Goal: Transaction & Acquisition: Purchase product/service

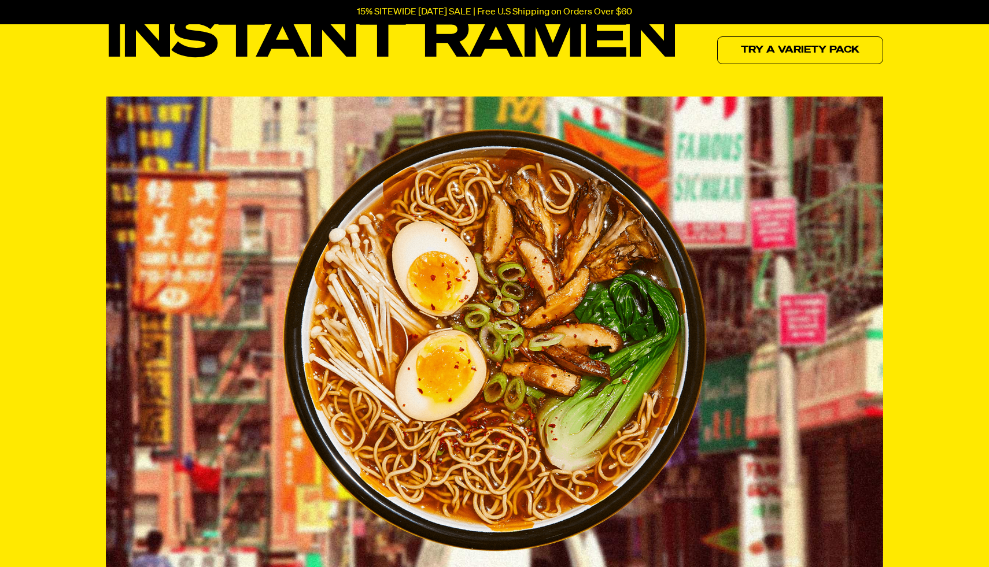
scroll to position [162, 0]
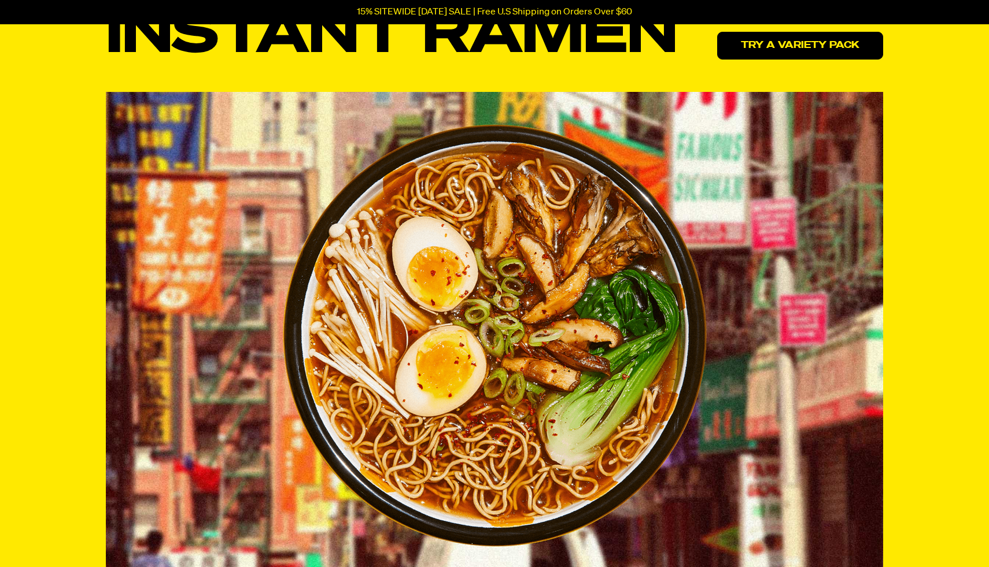
click at [792, 43] on link "Try a variety pack" at bounding box center [800, 46] width 166 height 28
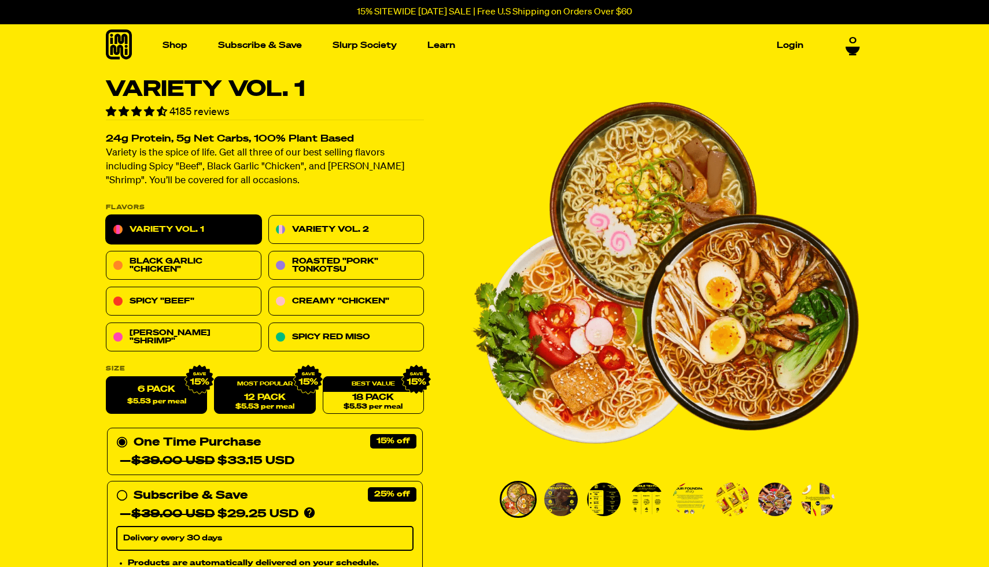
click at [235, 396] on link "12 Pack $5.53 per meal" at bounding box center [264, 396] width 101 height 38
click at [172, 398] on span "$5.53 per meal" at bounding box center [156, 402] width 59 height 8
click at [106, 378] on input "6 Pack $5.53 per meal" at bounding box center [106, 377] width 1 height 1
radio input "true"
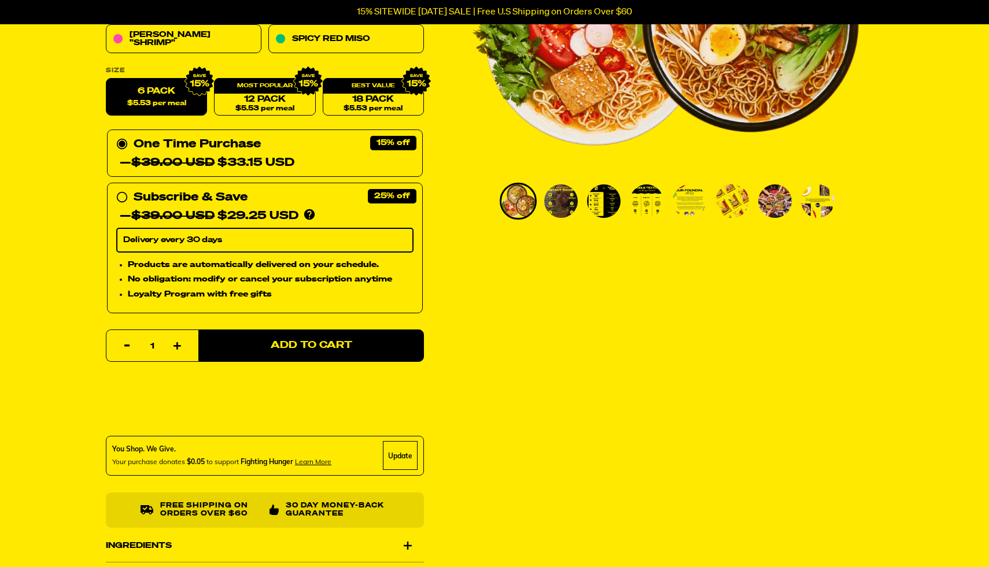
scroll to position [301, 0]
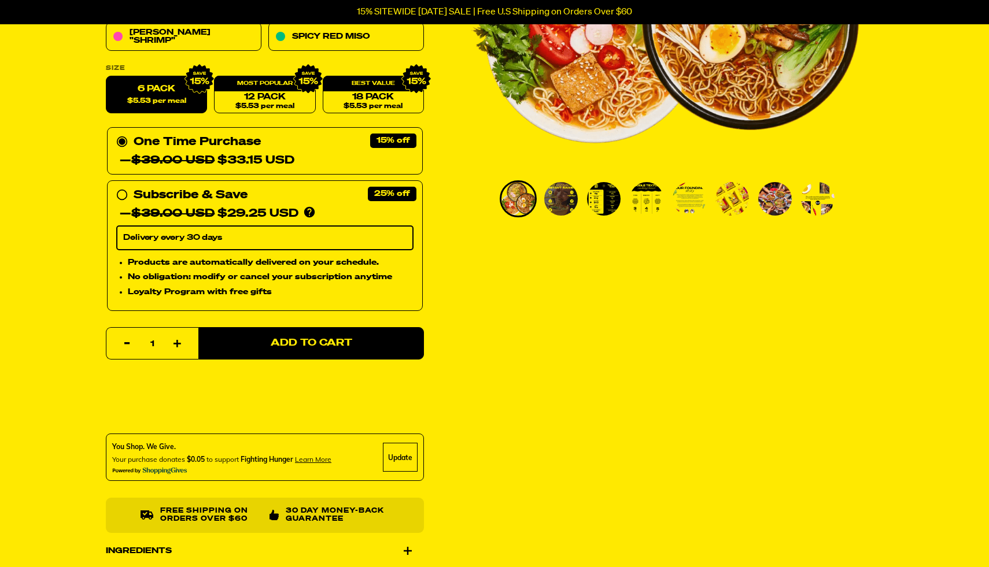
click at [933, 316] on section "Variety Vol. 1 4185 reviews 24g Protein, 5g Net Carbs, 100% Plant Based Variety…" at bounding box center [494, 339] width 989 height 1123
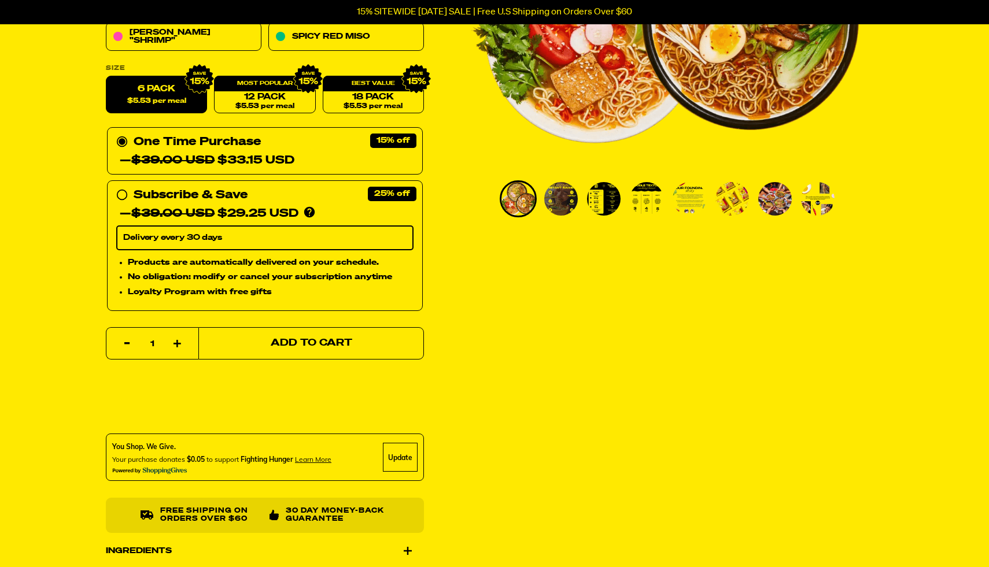
click at [313, 347] on span "Add to Cart" at bounding box center [312, 344] width 82 height 10
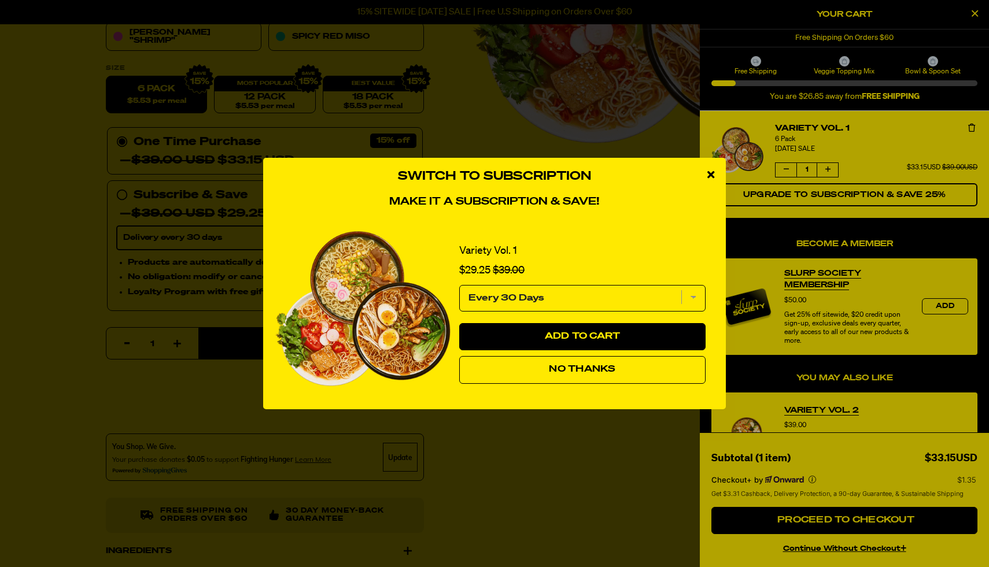
click at [560, 371] on span "No Thanks" at bounding box center [582, 369] width 66 height 9
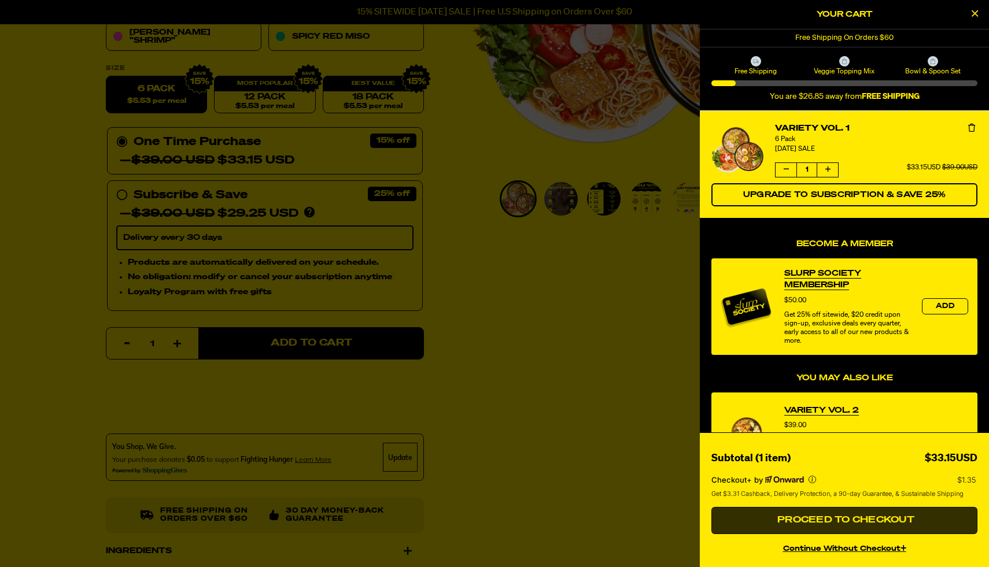
click at [832, 519] on span "Proceed to Checkout" at bounding box center [844, 520] width 140 height 9
